Goal: Task Accomplishment & Management: Use online tool/utility

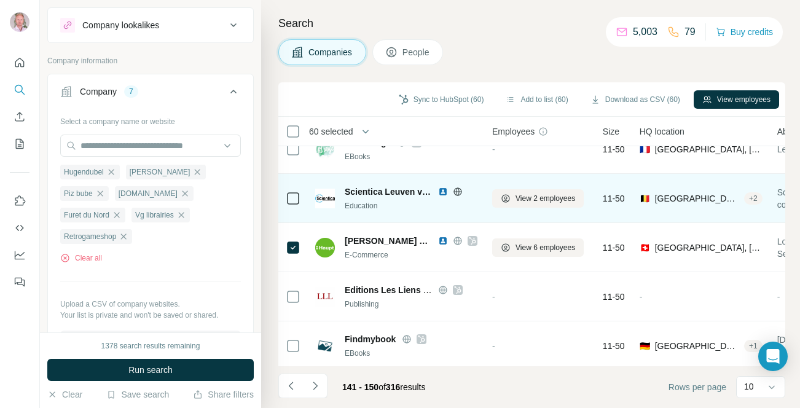
scroll to position [179, 0]
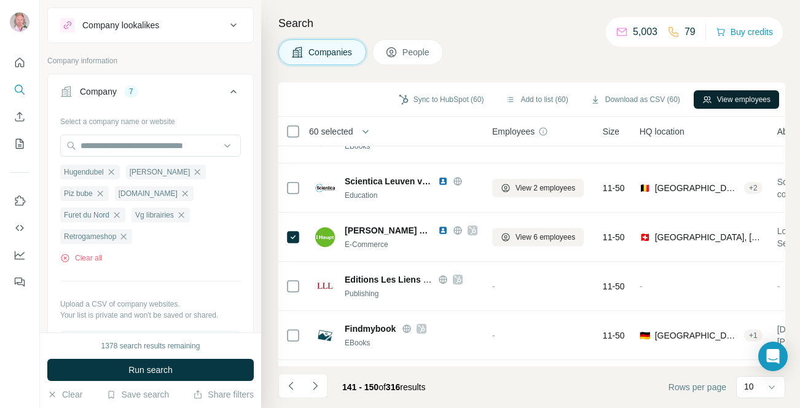
click at [719, 101] on button "View employees" at bounding box center [736, 99] width 85 height 18
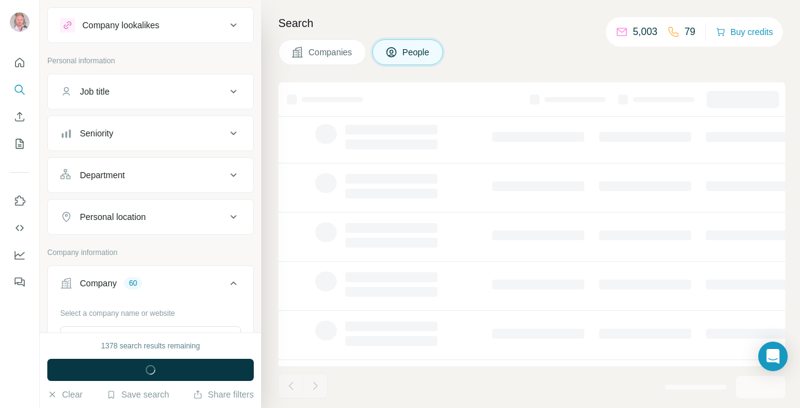
scroll to position [216, 0]
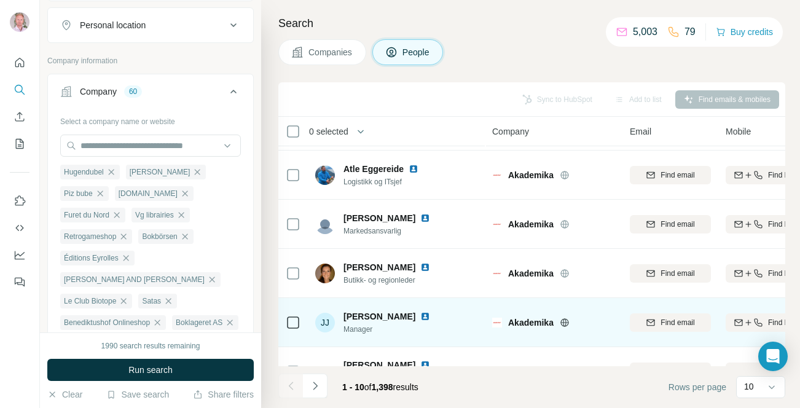
scroll to position [190, 0]
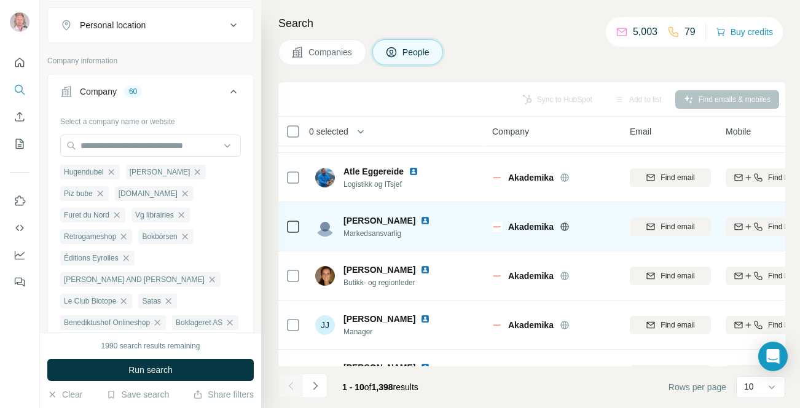
click at [566, 226] on icon at bounding box center [565, 227] width 10 height 10
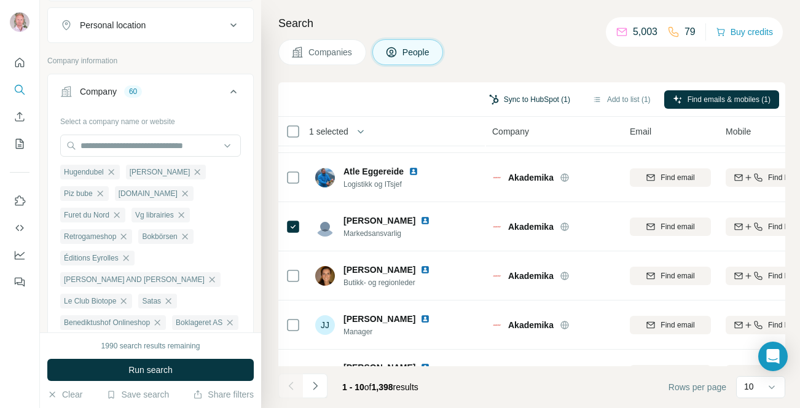
click at [500, 97] on button "Sync to HubSpot (1)" at bounding box center [529, 99] width 98 height 18
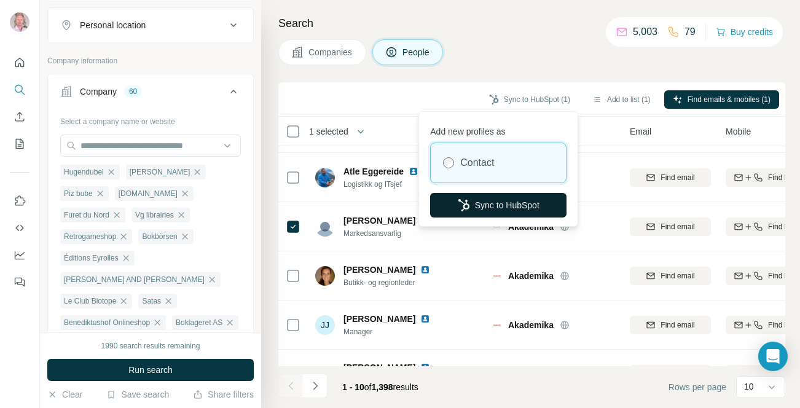
click at [483, 205] on button "Sync to HubSpot" at bounding box center [498, 205] width 136 height 25
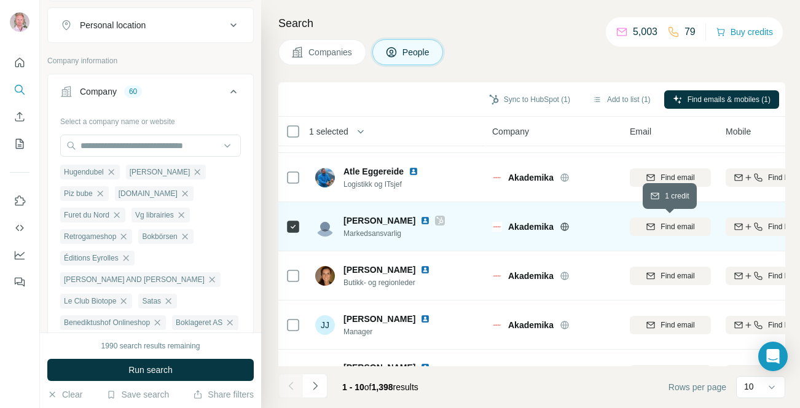
click at [681, 228] on span "Find email" at bounding box center [677, 226] width 34 height 11
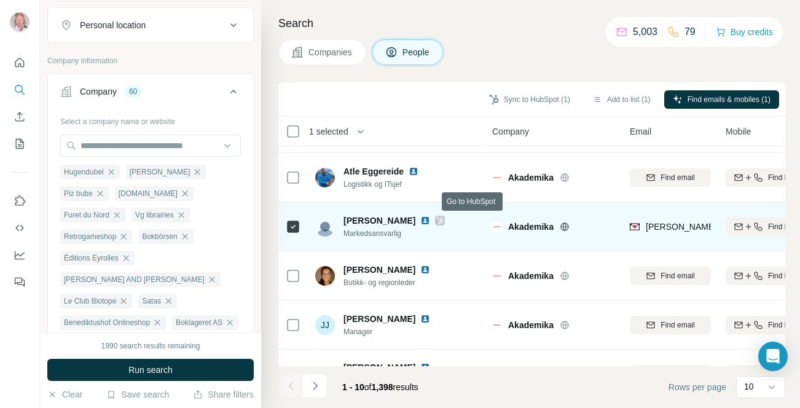
click at [444, 221] on icon at bounding box center [439, 221] width 7 height 10
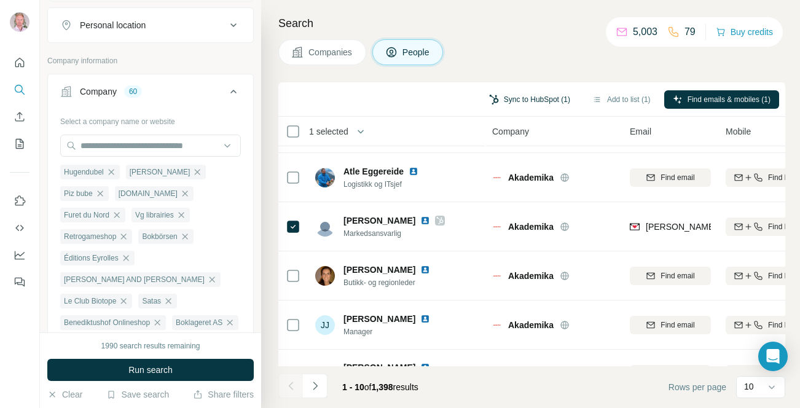
click at [524, 103] on button "Sync to HubSpot (1)" at bounding box center [529, 99] width 98 height 18
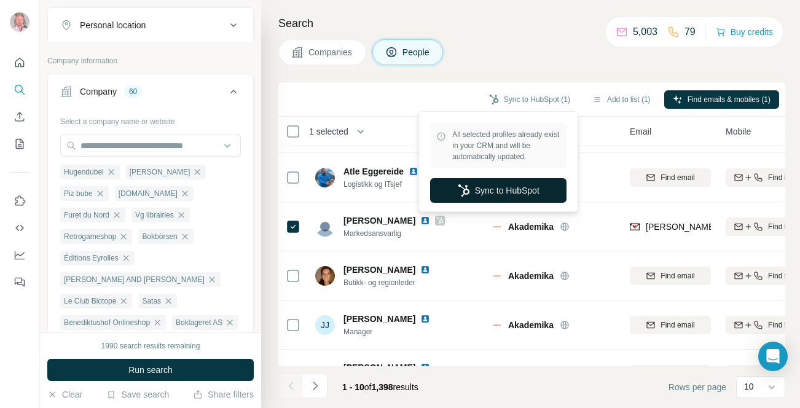
click at [496, 192] on button "Sync to HubSpot" at bounding box center [498, 190] width 136 height 25
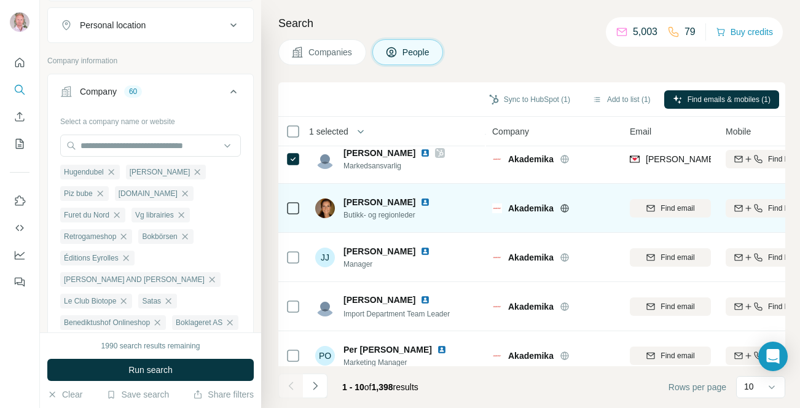
scroll to position [272, 0]
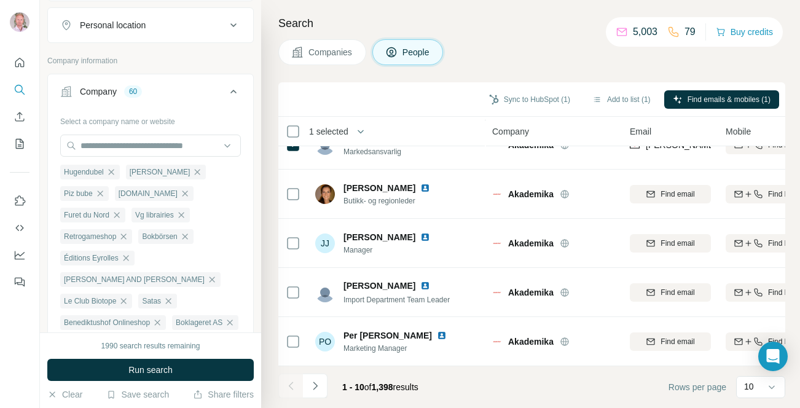
click at [326, 49] on span "Companies" at bounding box center [330, 52] width 45 height 12
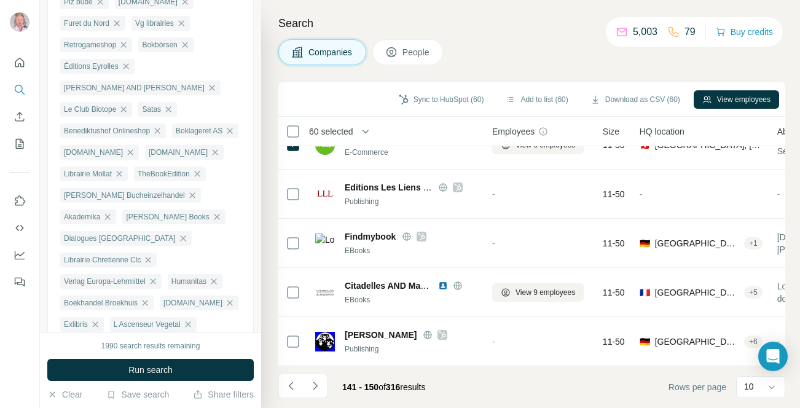
scroll to position [25, 0]
